Goal: Complete application form: Complete application form

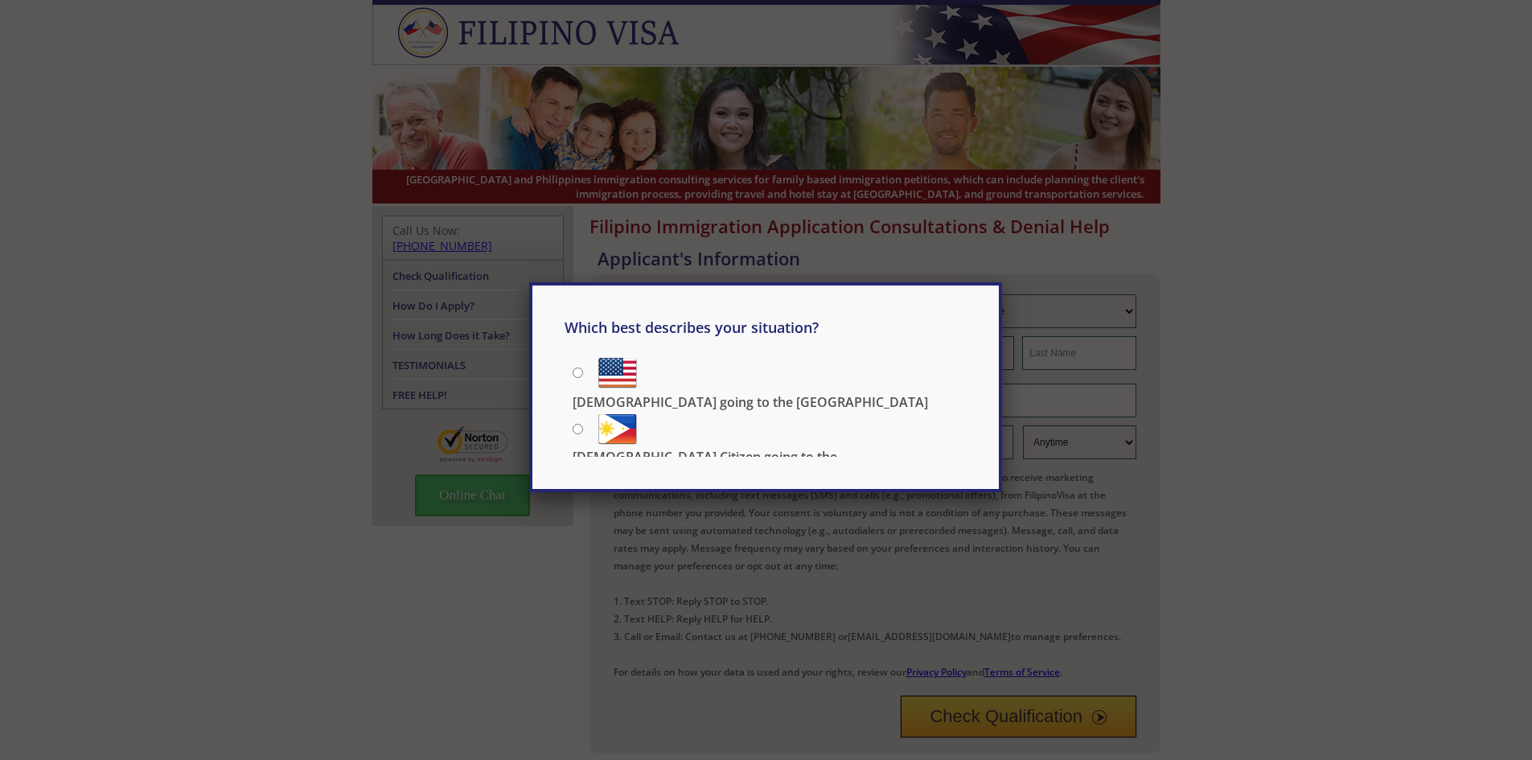
click at [577, 424] on input "[DEMOGRAPHIC_DATA] Citizen going to the [DEMOGRAPHIC_DATA]" at bounding box center [578, 429] width 10 height 10
radio input "true"
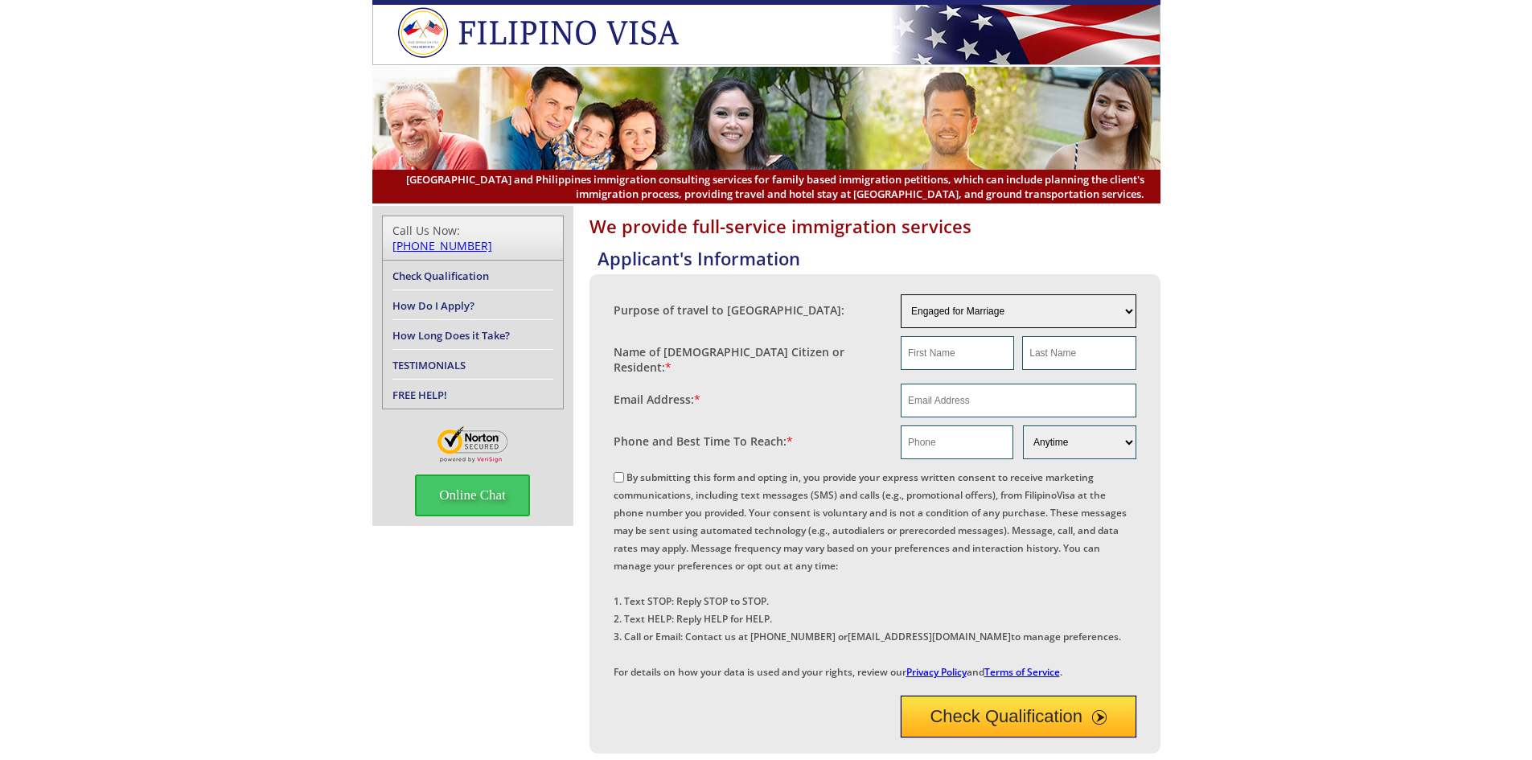
click at [982, 310] on select "Engaged for Marriage Already Married to [DEMOGRAPHIC_DATA] Citizen / Resident F…" at bounding box center [1019, 311] width 236 height 34
select select "4"
click at [901, 294] on select "Engaged for Marriage Already Married to [DEMOGRAPHIC_DATA] Citizen / Resident F…" at bounding box center [1019, 311] width 236 height 34
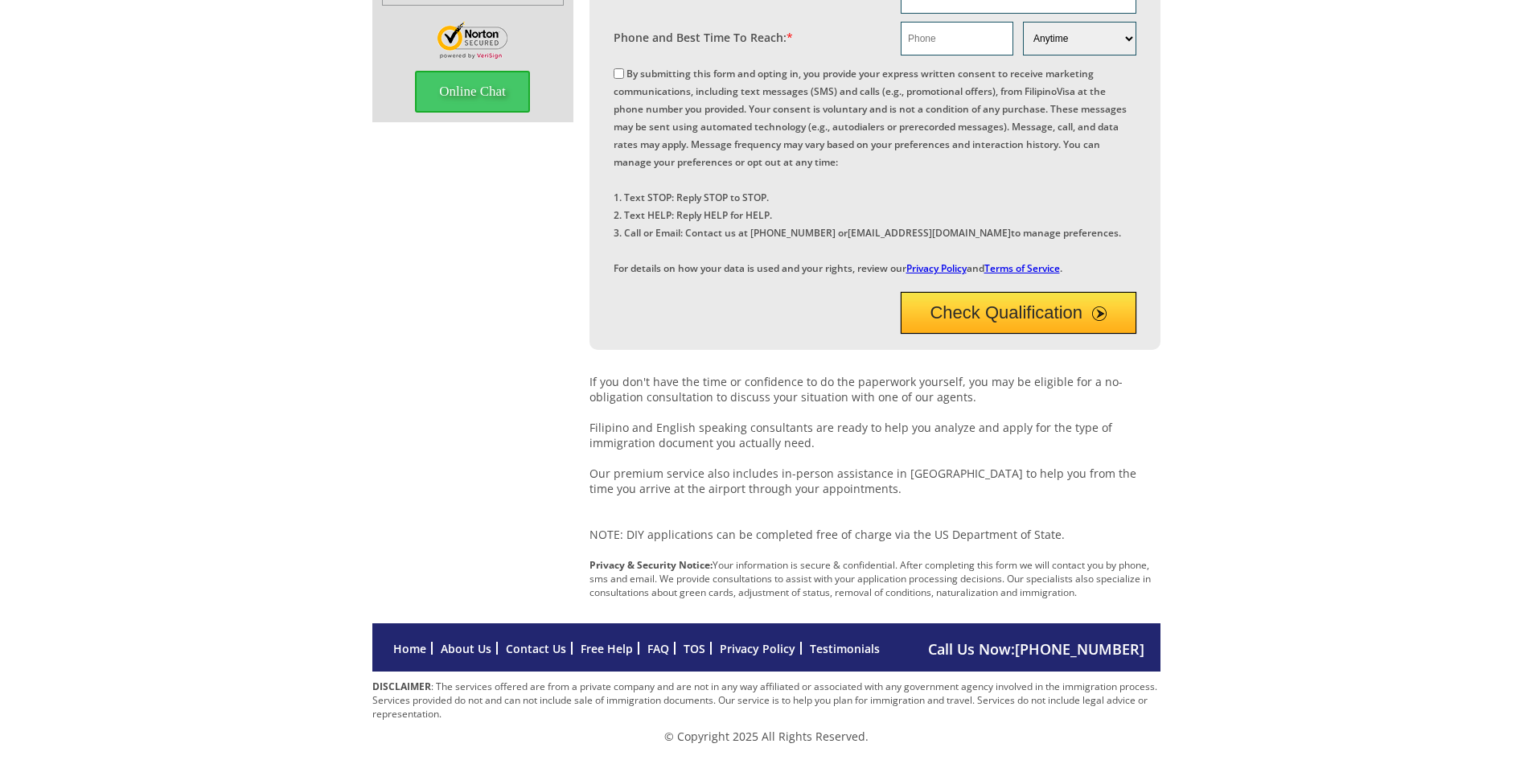
scroll to position [52, 0]
